Goal: Information Seeking & Learning: Check status

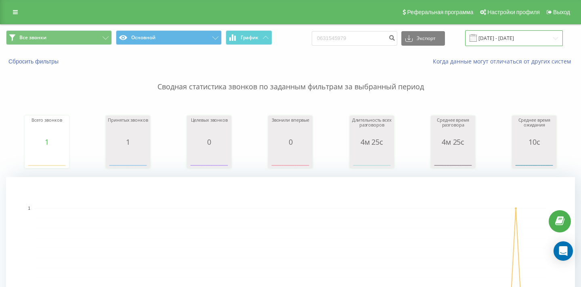
click at [546, 45] on input "[DATE] - [DATE]" at bounding box center [514, 38] width 98 height 16
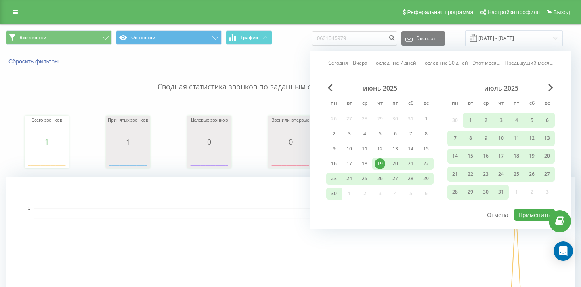
click at [247, 78] on p "Сводная статистика звонков по заданным фильтрам за выбранный период" at bounding box center [290, 78] width 569 height 27
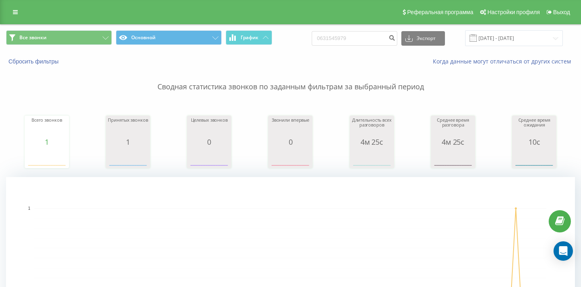
click at [361, 37] on div "Все звонки Основной График 0631545979 Экспорт .csv .xls .xlsx [DATE] - [DATE]" at bounding box center [290, 38] width 580 height 27
click at [361, 46] on input "0631545979" at bounding box center [355, 38] width 86 height 15
paste input "[PHONE_NUMBER]"
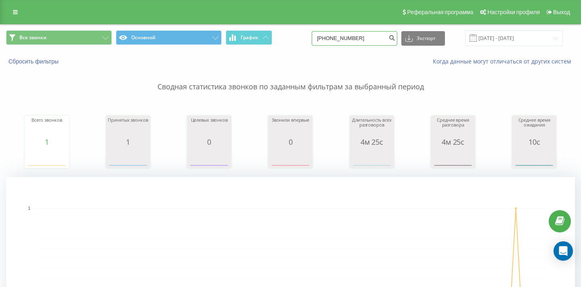
click at [347, 45] on input "[PHONE_NUMBER]" at bounding box center [355, 38] width 86 height 15
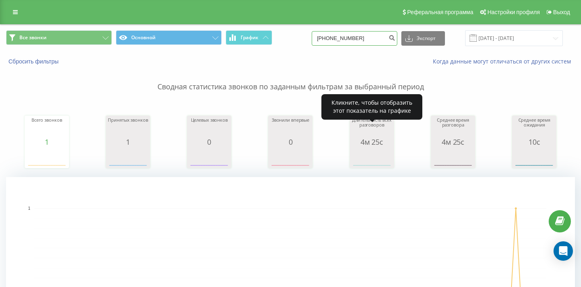
type input "0980131641"
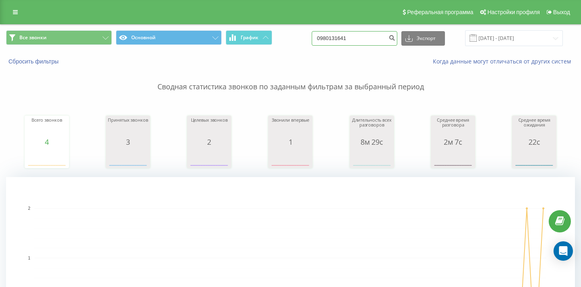
click at [343, 46] on input "0980131641" at bounding box center [355, 38] width 86 height 15
paste input "+380630737383"
click at [343, 44] on input "+380630737383" at bounding box center [355, 38] width 86 height 15
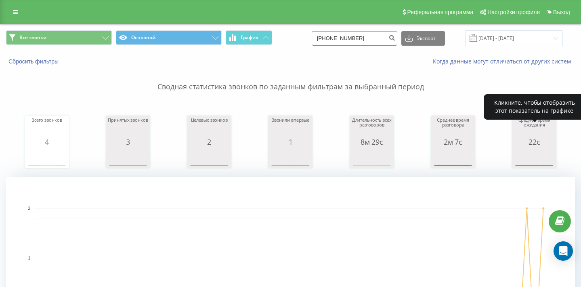
type input "0630737383"
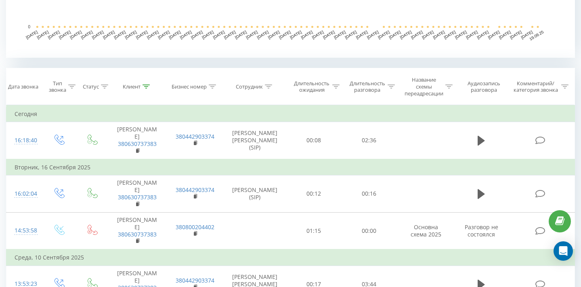
scroll to position [299, 0]
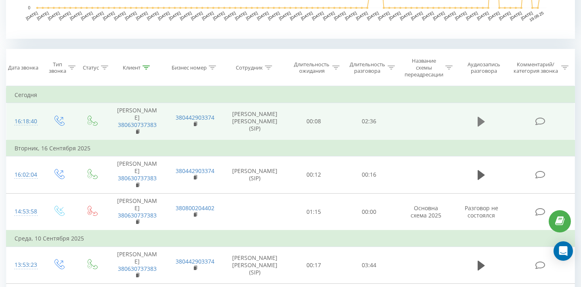
click at [484, 126] on icon at bounding box center [480, 121] width 7 height 11
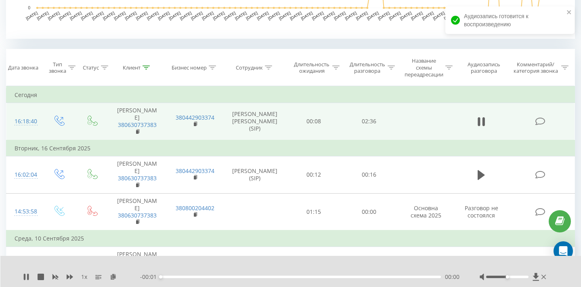
click at [519, 276] on div at bounding box center [507, 276] width 42 height 2
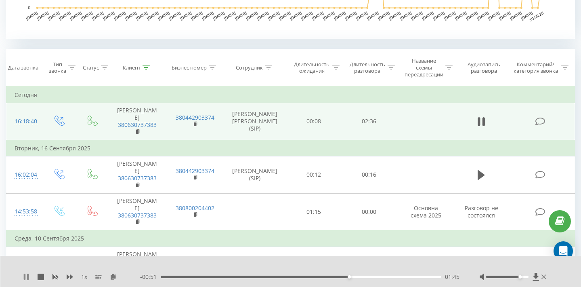
click at [29, 277] on icon at bounding box center [26, 276] width 6 height 6
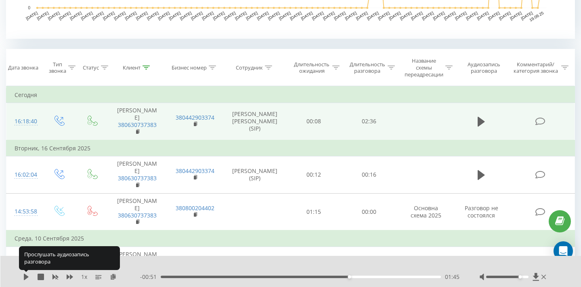
click at [29, 277] on icon at bounding box center [26, 276] width 6 height 6
